Goal: Transaction & Acquisition: Purchase product/service

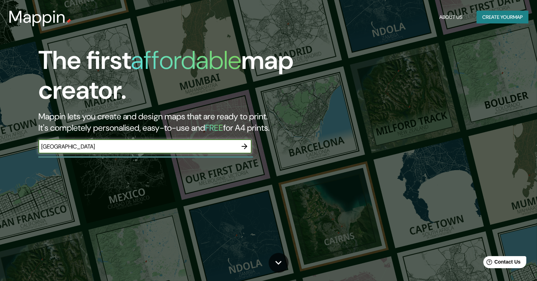
type input "[GEOGRAPHIC_DATA]"
click at [243, 146] on icon "button" at bounding box center [245, 147] width 6 height 6
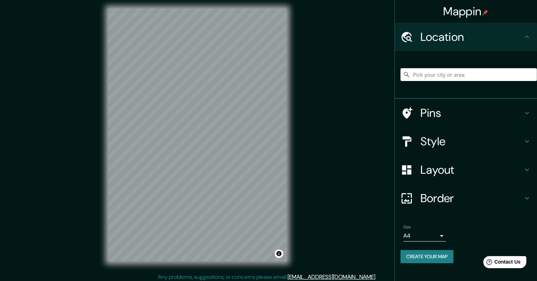
scroll to position [6, 0]
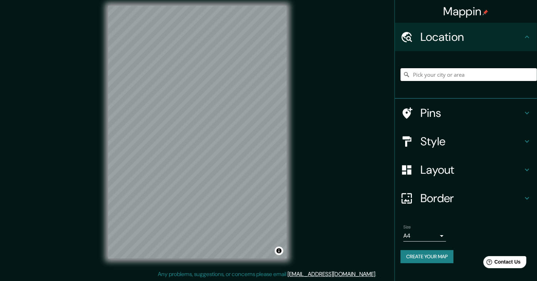
click at [439, 79] on input "Pick your city or area" at bounding box center [468, 74] width 136 height 13
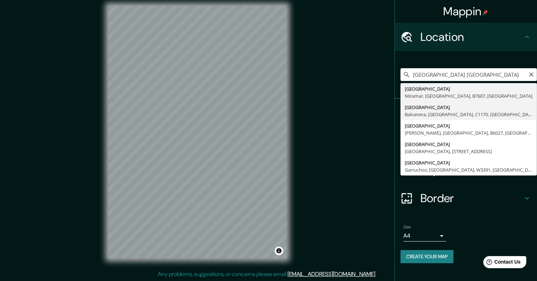
type input "[STREET_ADDRESS]"
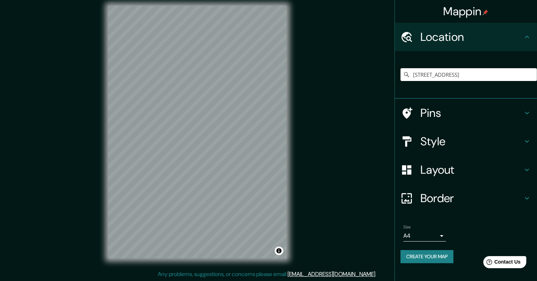
scroll to position [0, 0]
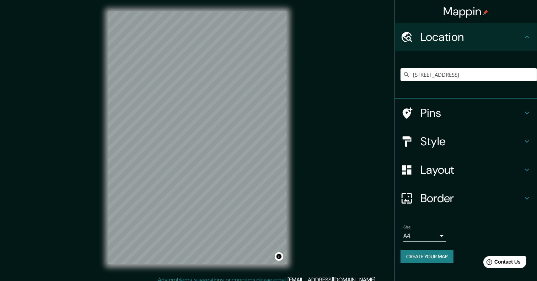
click at [523, 140] on icon at bounding box center [527, 141] width 9 height 9
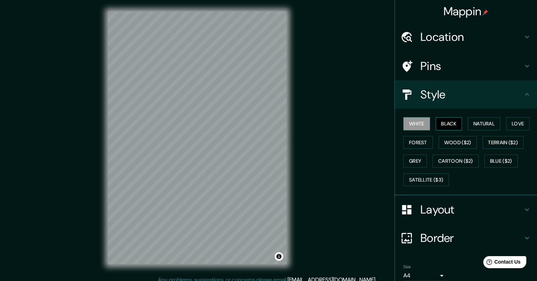
click at [439, 122] on button "Black" at bounding box center [449, 123] width 27 height 13
click at [419, 122] on button "White" at bounding box center [416, 123] width 27 height 13
click at [469, 123] on button "Natural" at bounding box center [484, 123] width 33 height 13
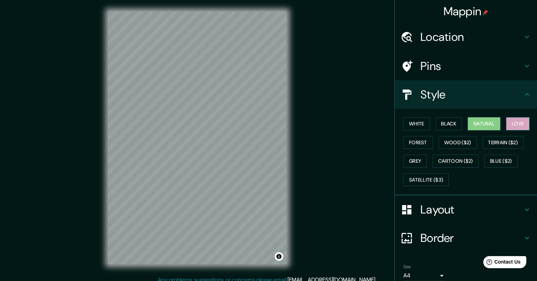
click at [517, 124] on button "Love" at bounding box center [517, 123] width 23 height 13
click at [410, 142] on button "Forest" at bounding box center [417, 142] width 29 height 13
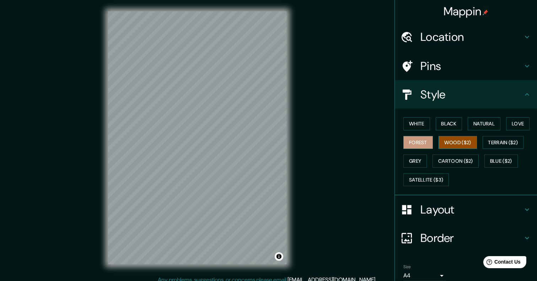
click at [448, 141] on button "Wood ($2)" at bounding box center [457, 142] width 38 height 13
click at [405, 156] on button "Grey" at bounding box center [414, 161] width 23 height 13
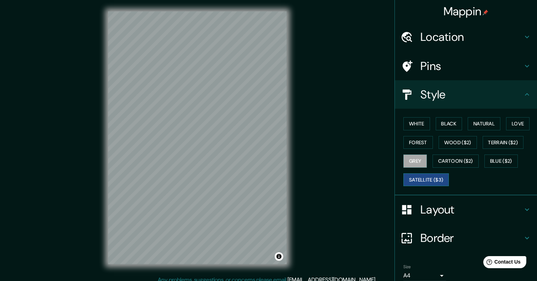
click at [423, 178] on button "Satellite ($3)" at bounding box center [425, 179] width 45 height 13
click at [412, 140] on button "Forest" at bounding box center [417, 142] width 29 height 13
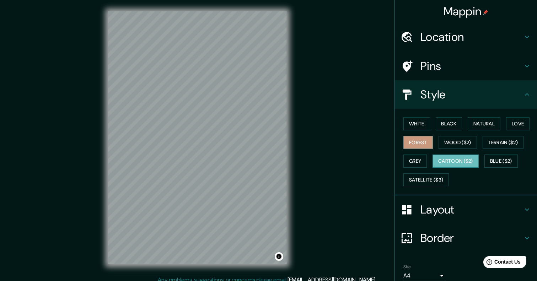
click at [450, 162] on button "Cartoon ($2)" at bounding box center [455, 161] width 46 height 13
click at [500, 141] on button "Terrain ($2)" at bounding box center [502, 142] width 41 height 13
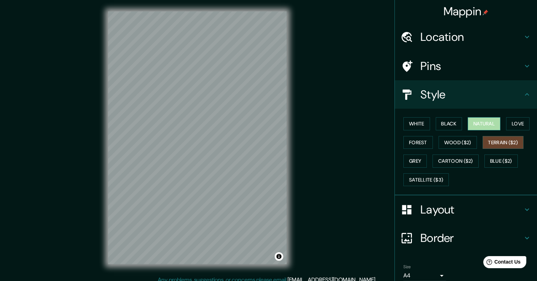
click at [468, 124] on button "Natural" at bounding box center [484, 123] width 33 height 13
click at [493, 146] on button "Terrain ($2)" at bounding box center [502, 142] width 41 height 13
click at [409, 158] on button "Grey" at bounding box center [414, 161] width 23 height 13
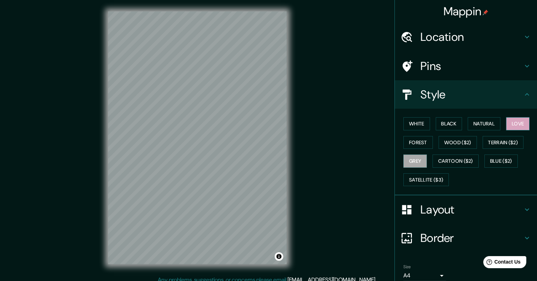
click at [513, 123] on button "Love" at bounding box center [517, 123] width 23 height 13
click at [413, 139] on button "Forest" at bounding box center [417, 142] width 29 height 13
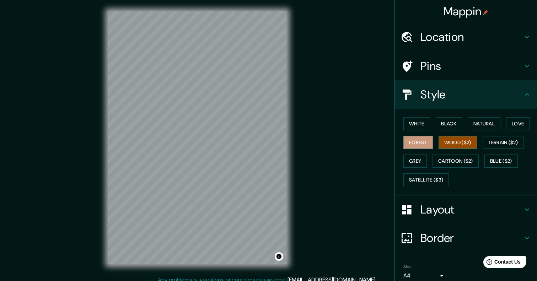
click at [447, 137] on button "Wood ($2)" at bounding box center [457, 142] width 38 height 13
click at [371, 141] on div "Mappin Location [GEOGRAPHIC_DATA], [GEOGRAPHIC_DATA], [GEOGRAPHIC_DATA], [GEOGR…" at bounding box center [268, 143] width 537 height 287
click at [395, 166] on div "White Black Natural Love Forest Wood ($2) Terrain ($2) Grey Cartoon ($2) Blue (…" at bounding box center [466, 152] width 142 height 87
click at [403, 163] on button "Grey" at bounding box center [414, 161] width 23 height 13
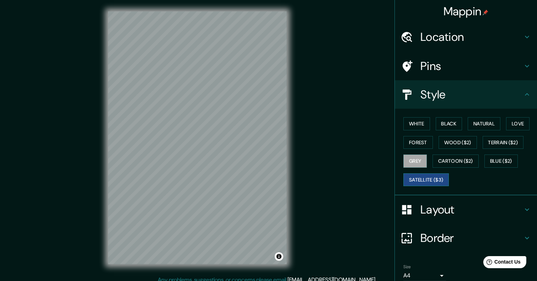
click at [403, 180] on button "Satellite ($3)" at bounding box center [425, 179] width 45 height 13
click at [400, 125] on div "White Black Natural Love Forest Wood ($2) Terrain ($2) Grey Cartoon ($2) Blue (…" at bounding box center [468, 151] width 136 height 75
click at [404, 122] on button "White" at bounding box center [416, 123] width 27 height 13
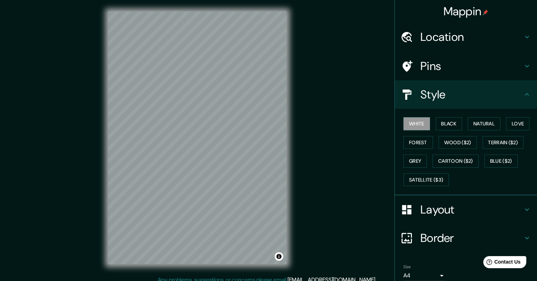
click at [512, 65] on h4 "Pins" at bounding box center [471, 66] width 102 height 14
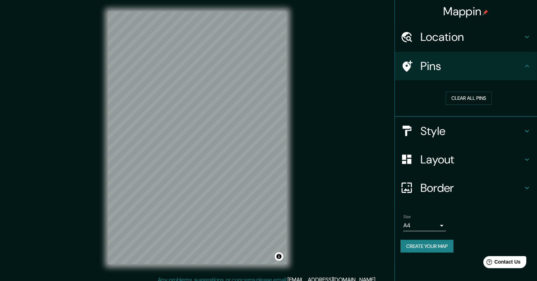
click at [518, 67] on h4 "Pins" at bounding box center [471, 66] width 102 height 14
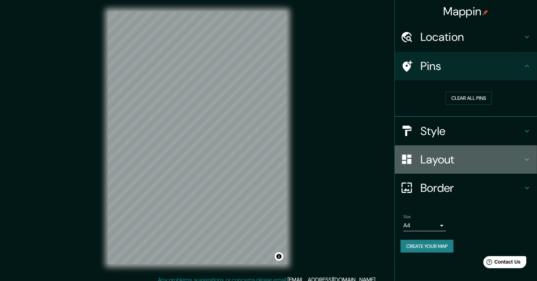
click at [513, 153] on h4 "Layout" at bounding box center [471, 159] width 102 height 14
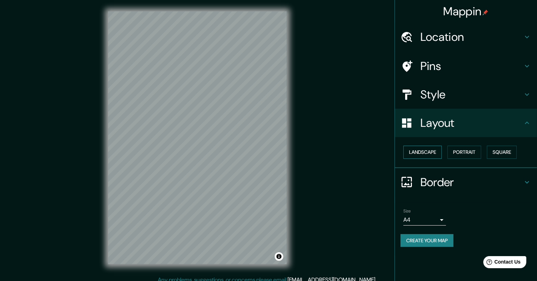
click at [428, 150] on button "Landscape" at bounding box center [422, 152] width 38 height 13
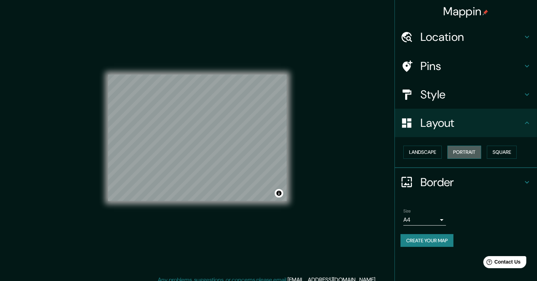
click at [458, 150] on button "Portrait" at bounding box center [464, 152] width 34 height 13
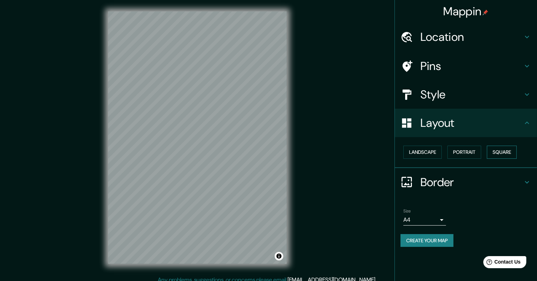
click at [494, 150] on button "Square" at bounding box center [502, 152] width 30 height 13
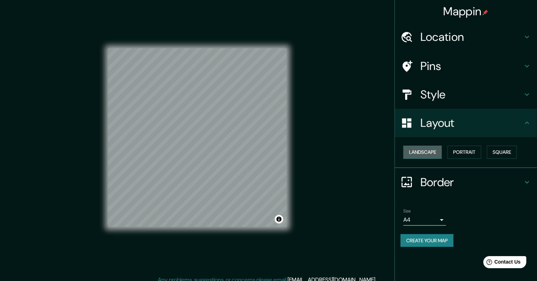
click at [419, 151] on button "Landscape" at bounding box center [422, 152] width 38 height 13
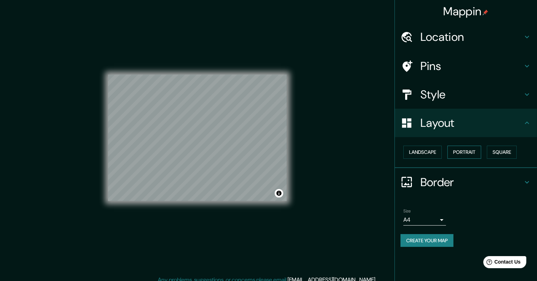
click at [462, 150] on button "Portrait" at bounding box center [464, 152] width 34 height 13
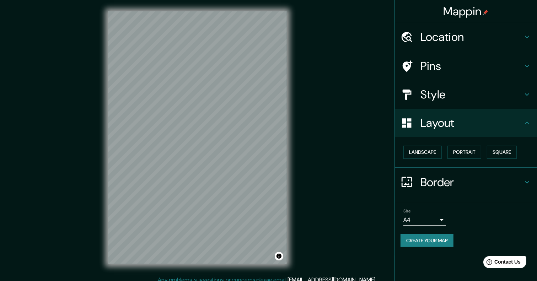
click at [513, 178] on h4 "Border" at bounding box center [471, 182] width 102 height 14
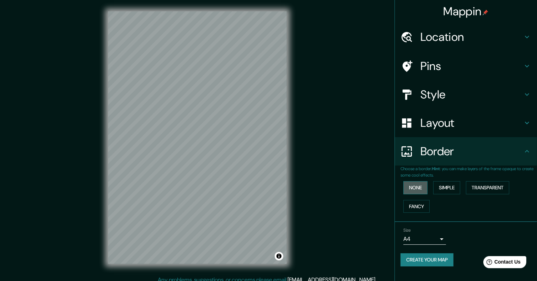
click at [421, 189] on button "None" at bounding box center [415, 187] width 24 height 13
click at [444, 188] on button "Simple" at bounding box center [446, 187] width 27 height 13
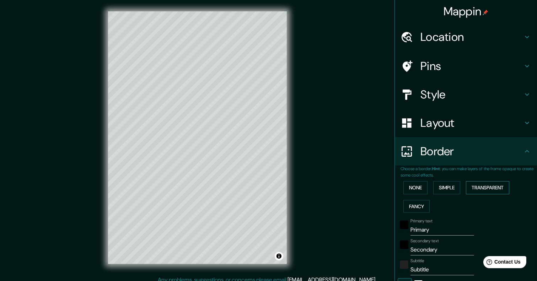
click at [466, 191] on button "Transparent" at bounding box center [487, 187] width 43 height 13
click at [406, 206] on button "Fancy" at bounding box center [416, 206] width 26 height 13
click at [409, 193] on button "None" at bounding box center [415, 187] width 24 height 13
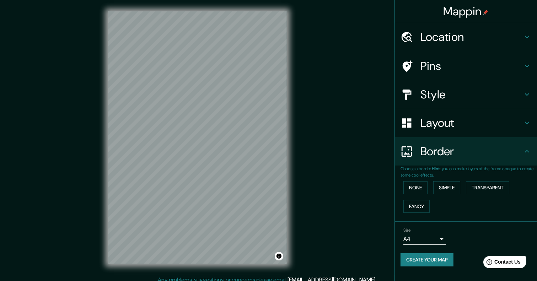
scroll to position [6, 0]
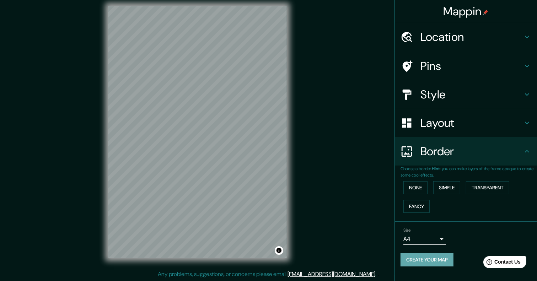
click at [438, 263] on button "Create your map" at bounding box center [426, 259] width 53 height 13
